Goal: Obtain resource: Obtain resource

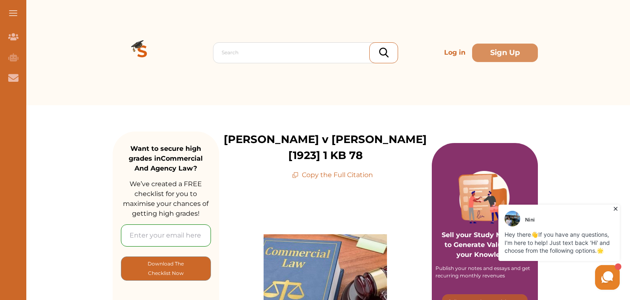
click at [317, 170] on p "Copy the Full Citation" at bounding box center [332, 175] width 81 height 10
click at [300, 170] on p "Copy the Full Citation" at bounding box center [332, 175] width 81 height 10
click at [331, 170] on p "Copy the Full Citation" at bounding box center [332, 175] width 81 height 10
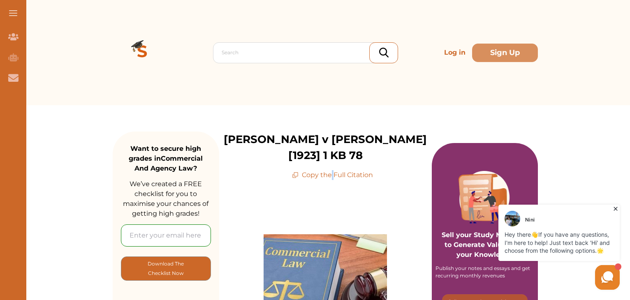
click at [331, 170] on p "Copy the Full Citation" at bounding box center [332, 175] width 81 height 10
drag, startPoint x: 326, startPoint y: 159, endPoint x: 294, endPoint y: 162, distance: 31.8
click at [294, 170] on p "Copy the Full Citation" at bounding box center [332, 175] width 81 height 10
click at [294, 172] on icon at bounding box center [295, 175] width 7 height 7
